Goal: Transaction & Acquisition: Purchase product/service

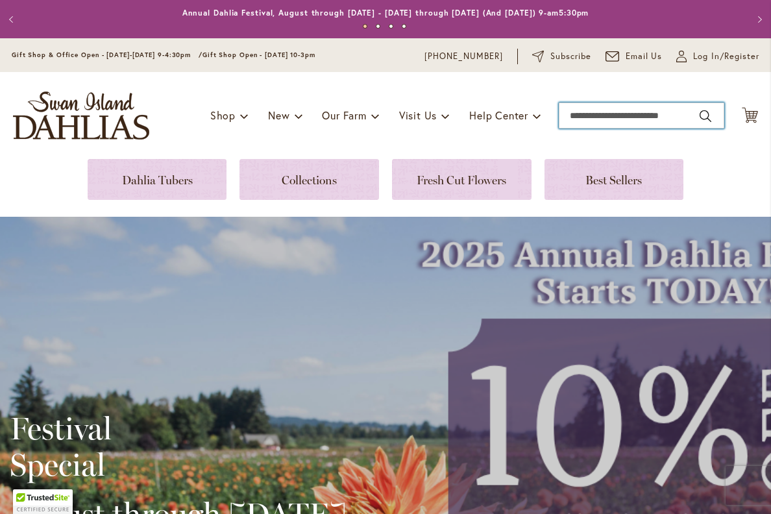
click at [644, 125] on input "Search" at bounding box center [641, 116] width 165 height 26
click at [651, 117] on input "Search" at bounding box center [641, 116] width 165 height 26
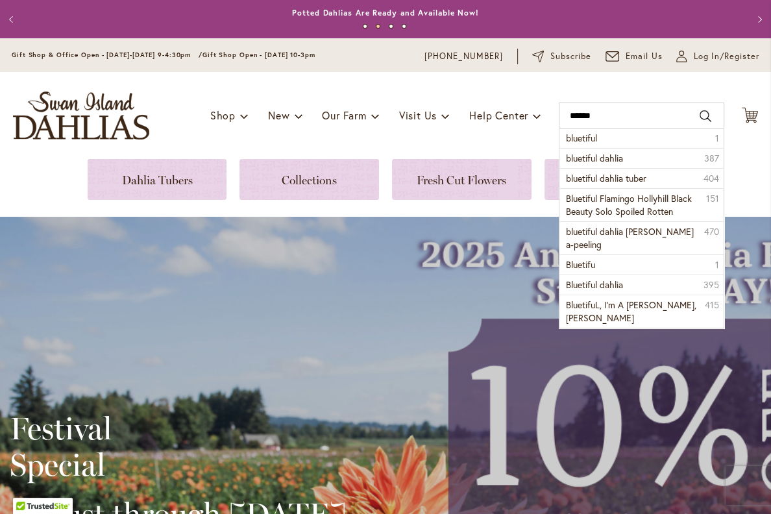
click at [587, 160] on span "bluetiful dahlia" at bounding box center [594, 158] width 57 height 12
type input "**********"
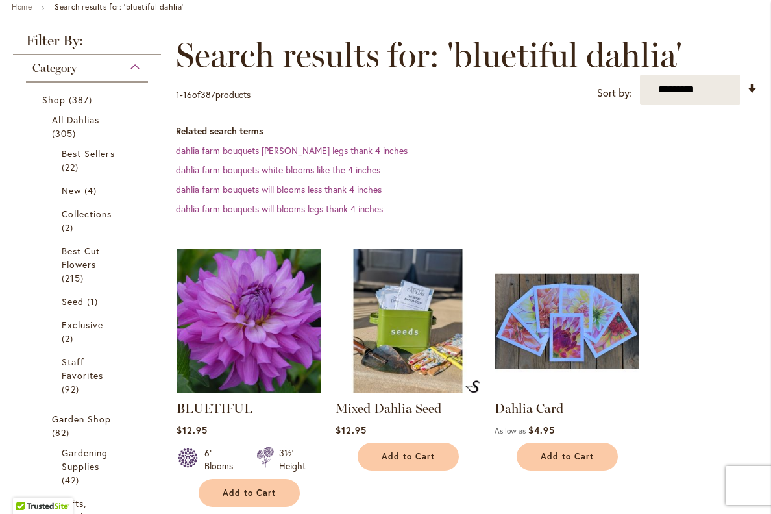
scroll to position [287, 0]
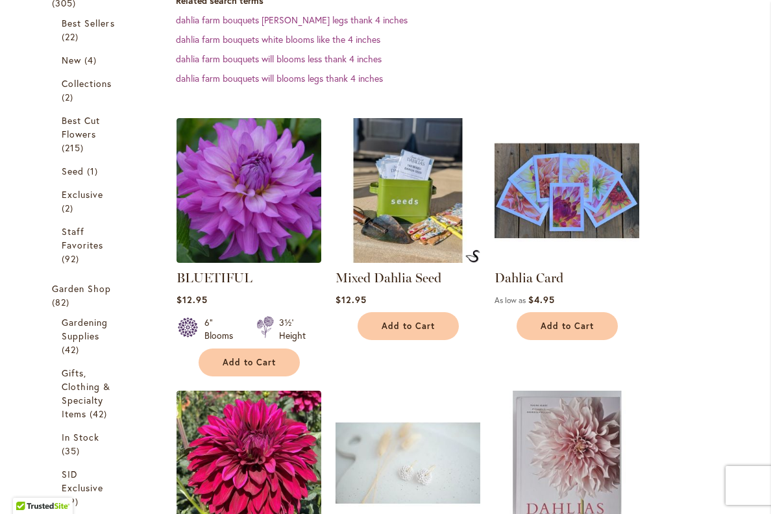
click at [235, 277] on link "BLUETIFUL" at bounding box center [214, 278] width 76 height 16
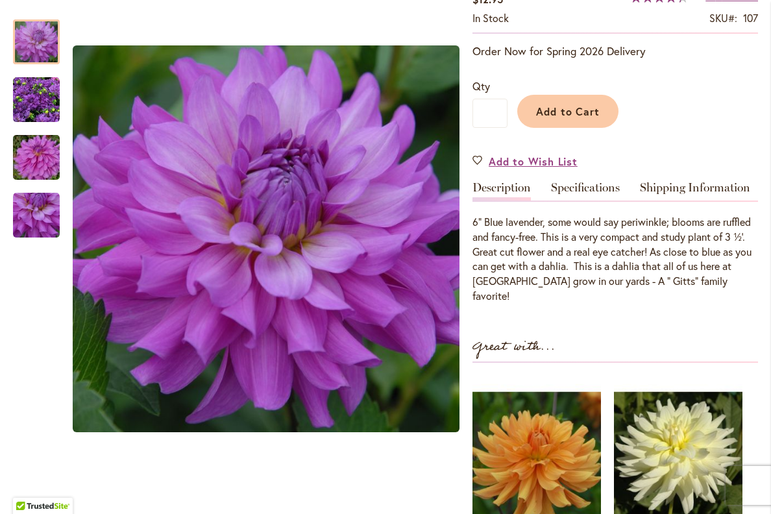
scroll to position [250, 0]
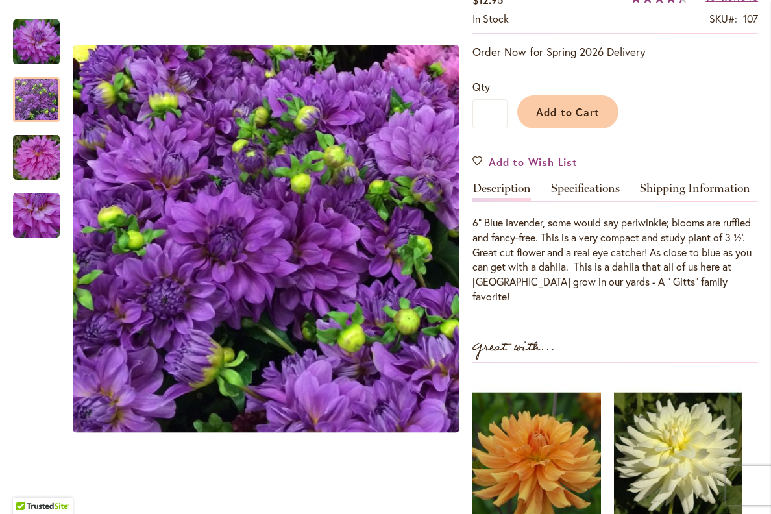
click at [45, 103] on img "Bluetiful" at bounding box center [36, 100] width 47 height 47
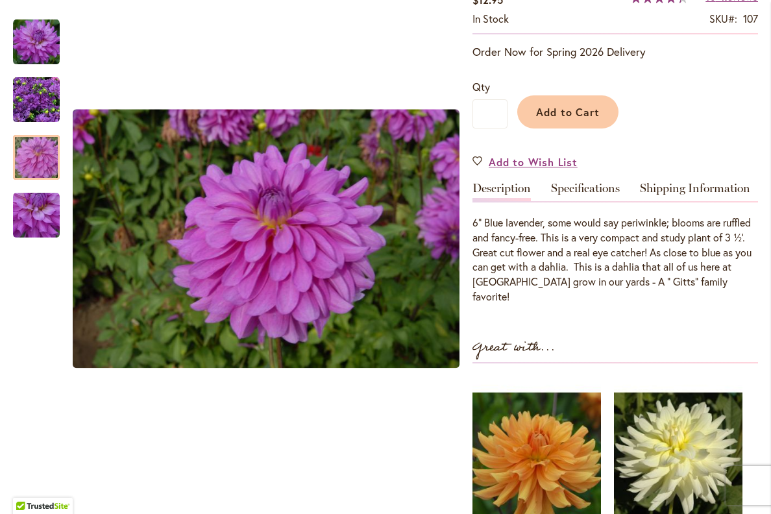
click at [38, 151] on img "Bluetiful" at bounding box center [36, 158] width 93 height 62
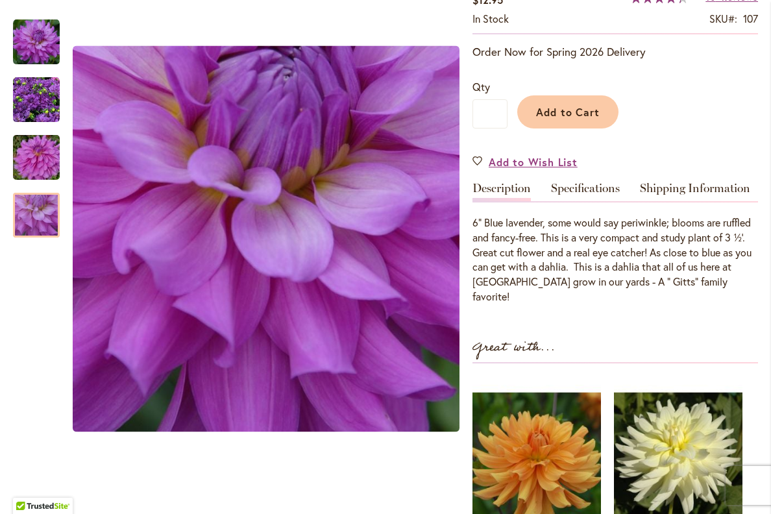
click at [37, 208] on img "Bluetiful" at bounding box center [36, 215] width 47 height 47
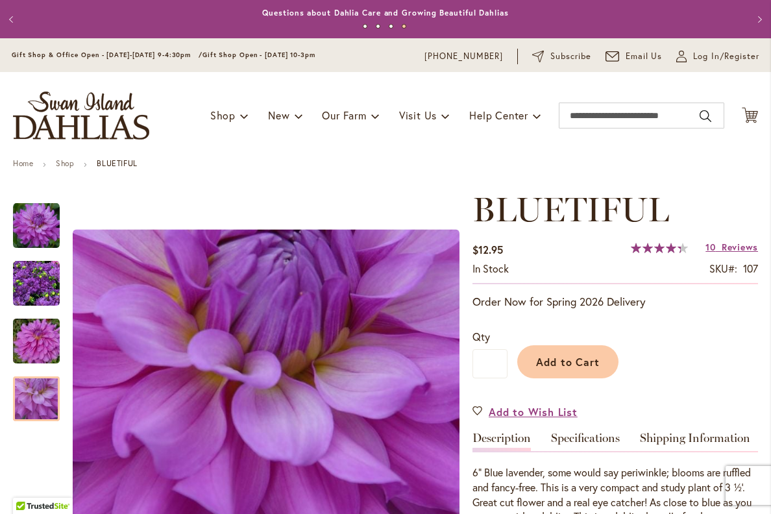
scroll to position [0, 0]
